Goal: Navigation & Orientation: Find specific page/section

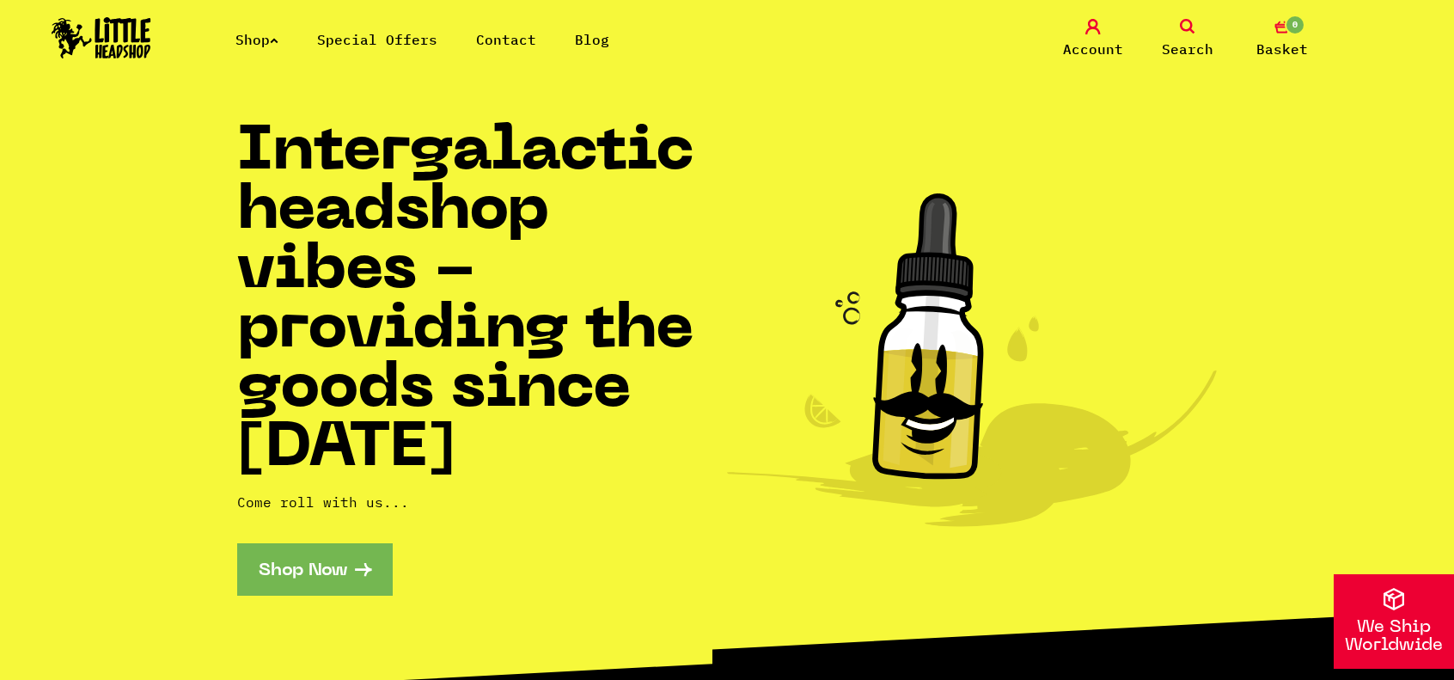
click at [260, 35] on link "Shop" at bounding box center [256, 39] width 43 height 17
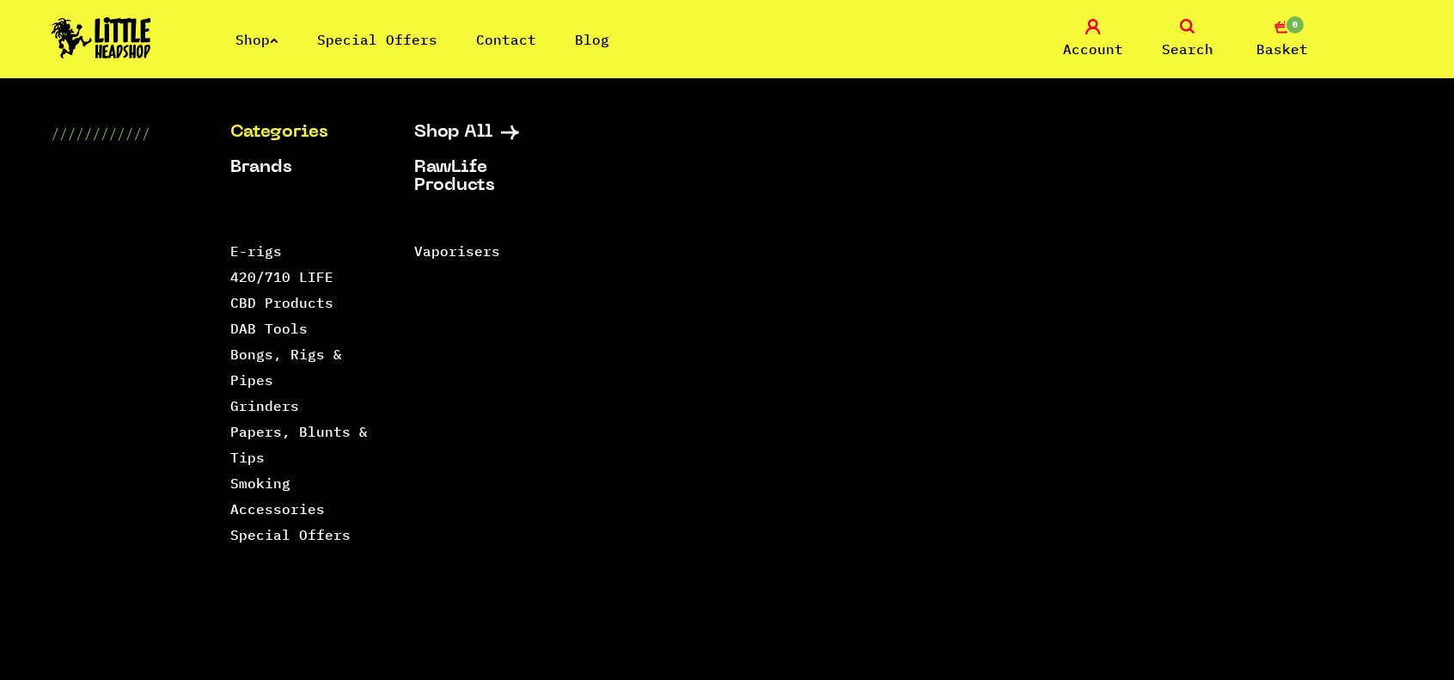
click at [369, 40] on link "Special Offers" at bounding box center [377, 39] width 120 height 17
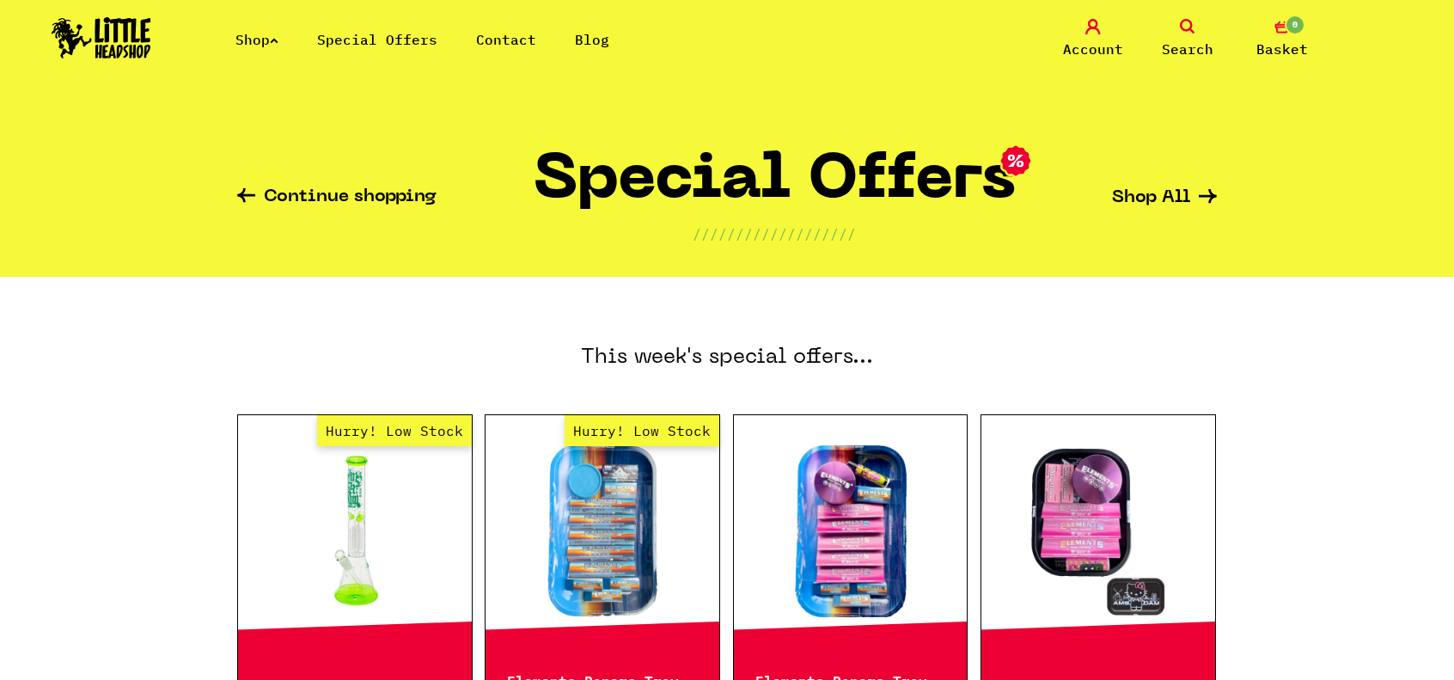
drag, startPoint x: 387, startPoint y: 254, endPoint x: 385, endPoint y: 246, distance: 8.8
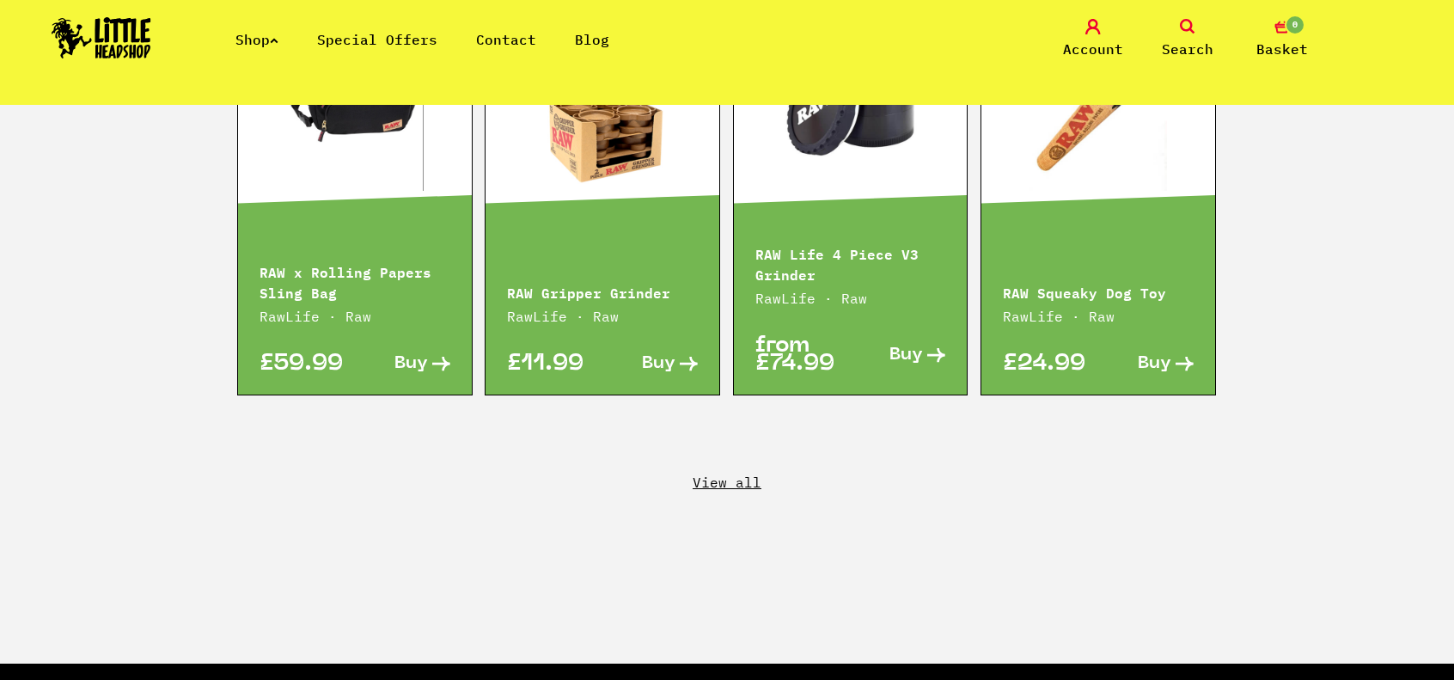
scroll to position [2750, 0]
